Goal: Task Accomplishment & Management: Manage account settings

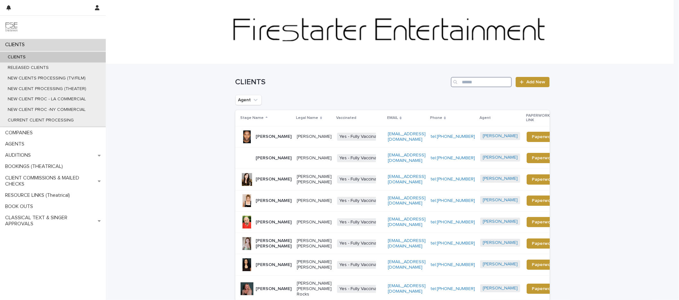
click at [499, 79] on input "Search" at bounding box center [481, 82] width 61 height 10
type input "*****"
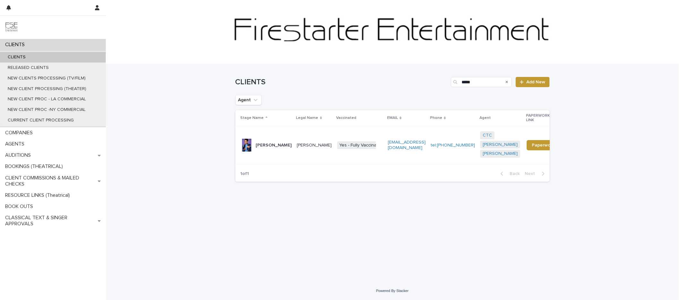
click at [284, 147] on p "Anand Mahalingam" at bounding box center [274, 145] width 36 height 5
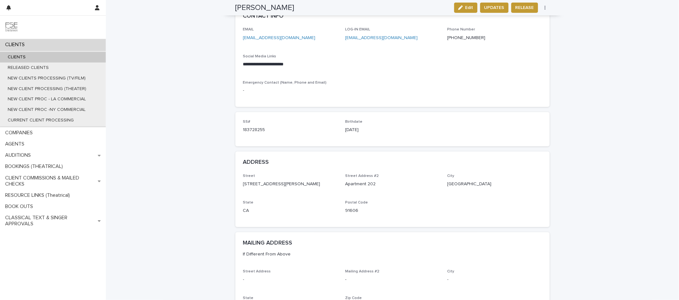
scroll to position [265, 0]
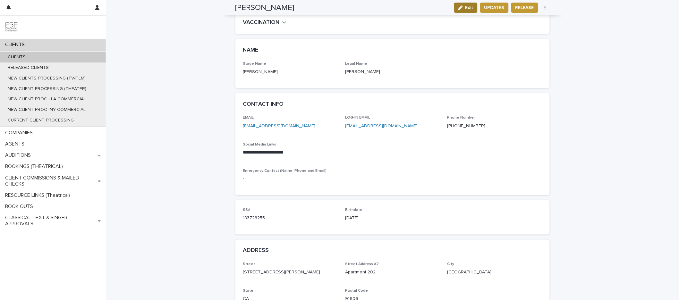
click at [462, 12] on button "Edit" at bounding box center [465, 8] width 23 height 10
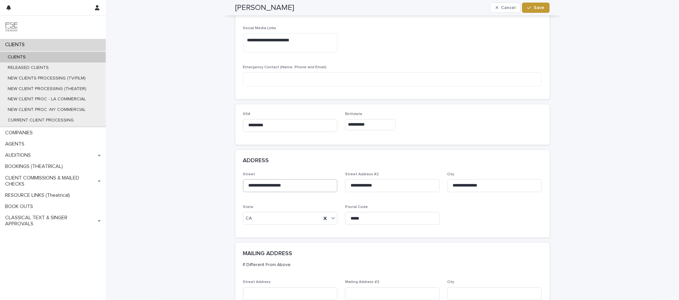
scroll to position [553, 0]
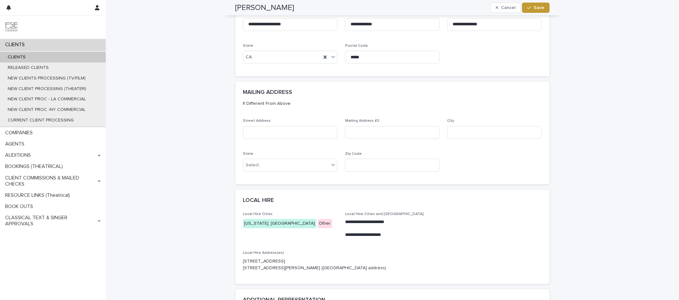
click at [275, 258] on p "250 W 50th Street Apt 28k, NY NY 10019 501 Melissa Court, Cranberry Township PA…" at bounding box center [392, 264] width 299 height 13
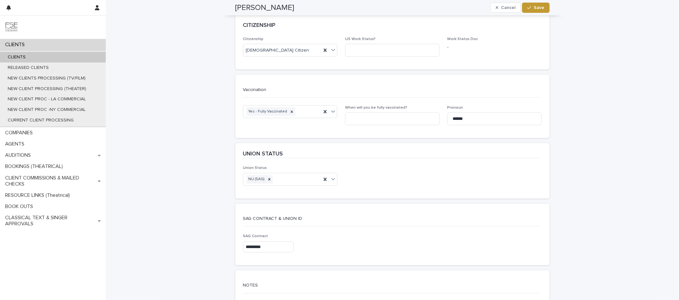
scroll to position [1179, 0]
click at [267, 176] on icon at bounding box center [269, 178] width 4 height 4
click at [255, 175] on div "Select..." at bounding box center [254, 178] width 16 height 7
click at [263, 180] on div "SAG" at bounding box center [288, 176] width 94 height 11
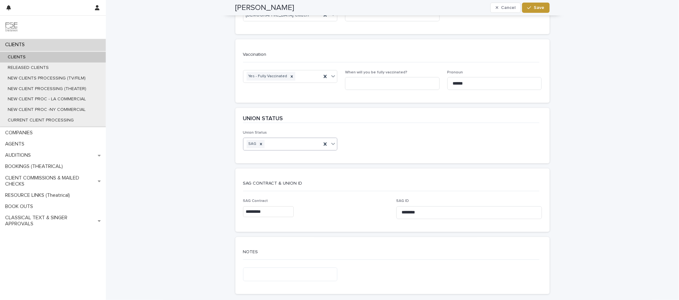
scroll to position [1245, 0]
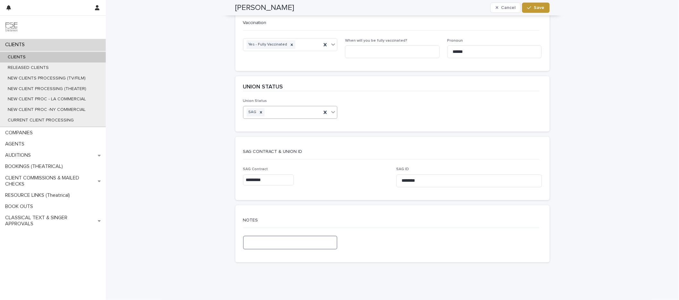
click at [278, 236] on textarea at bounding box center [290, 243] width 95 height 14
paste textarea "**********"
type textarea "**********"
click at [535, 7] on span "Save" at bounding box center [539, 7] width 11 height 4
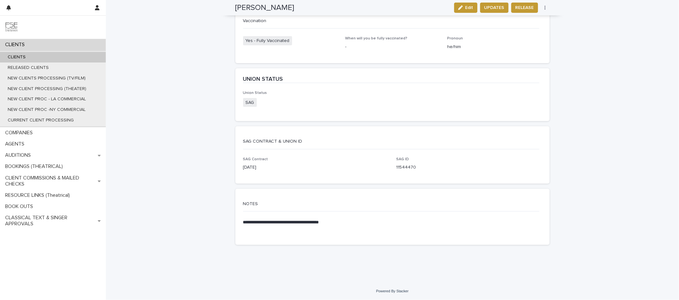
scroll to position [678, 0]
